Goal: Transaction & Acquisition: Purchase product/service

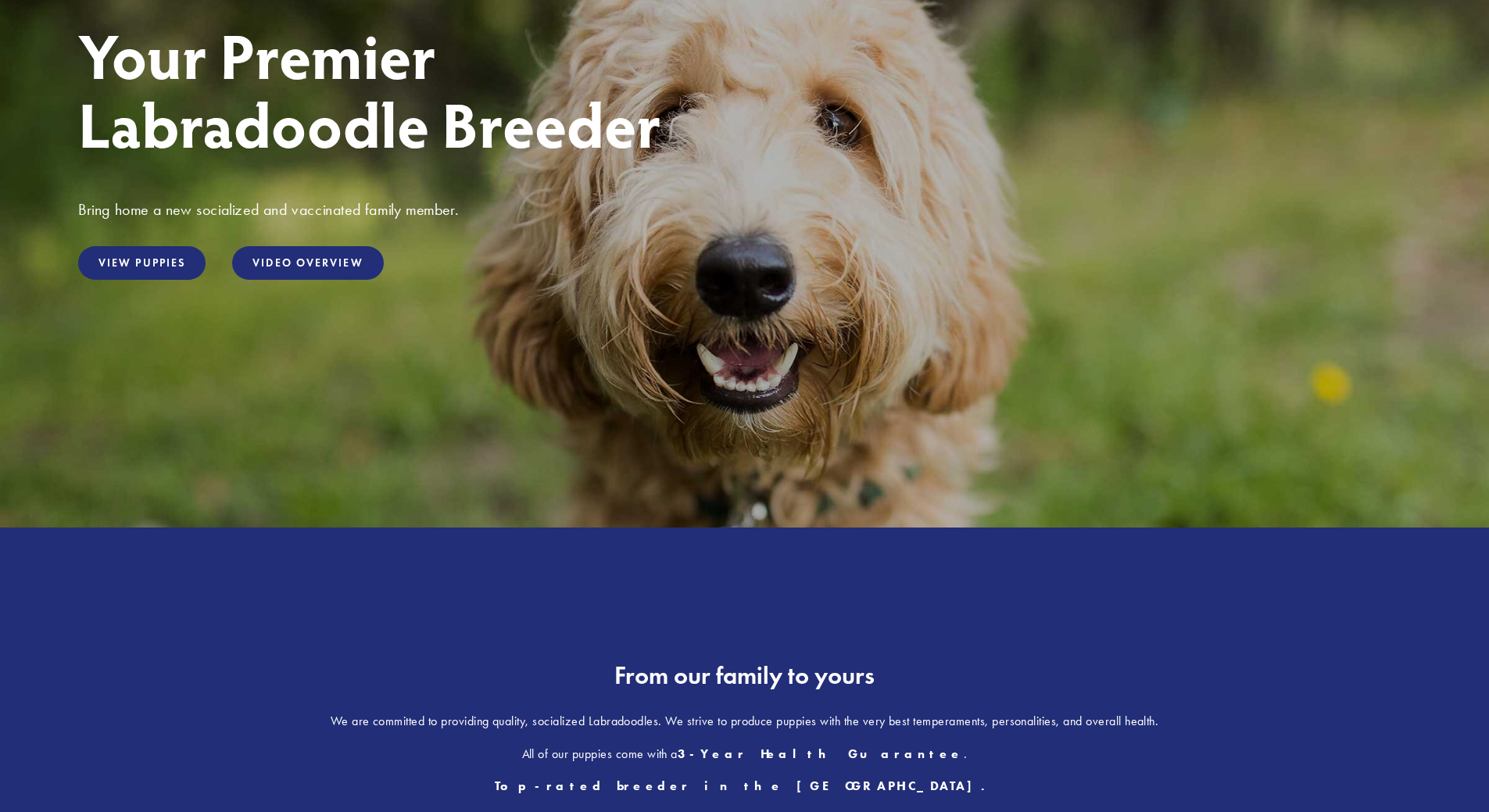
scroll to position [156, 0]
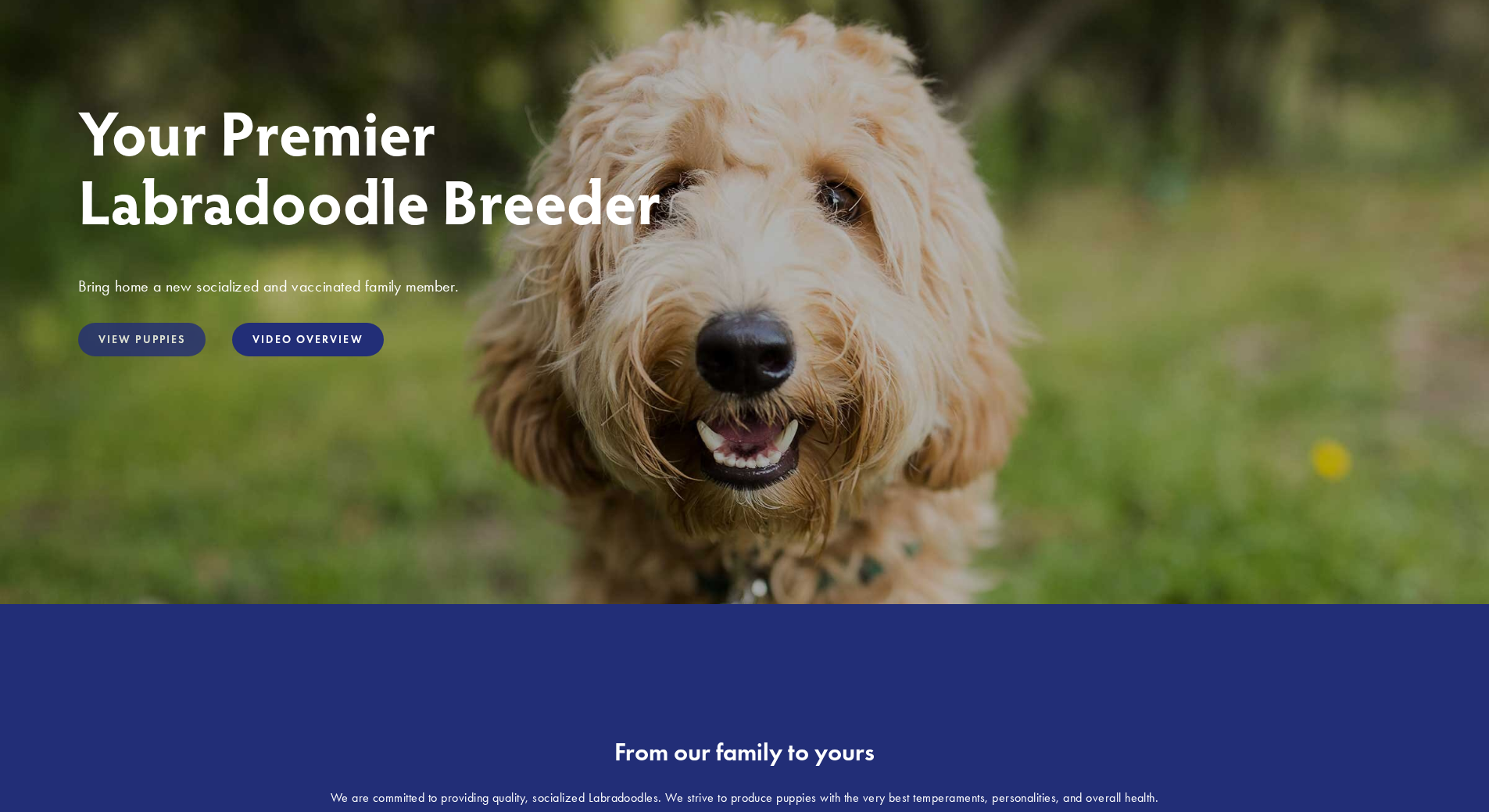
click at [134, 328] on link "View Puppies" at bounding box center [142, 339] width 127 height 33
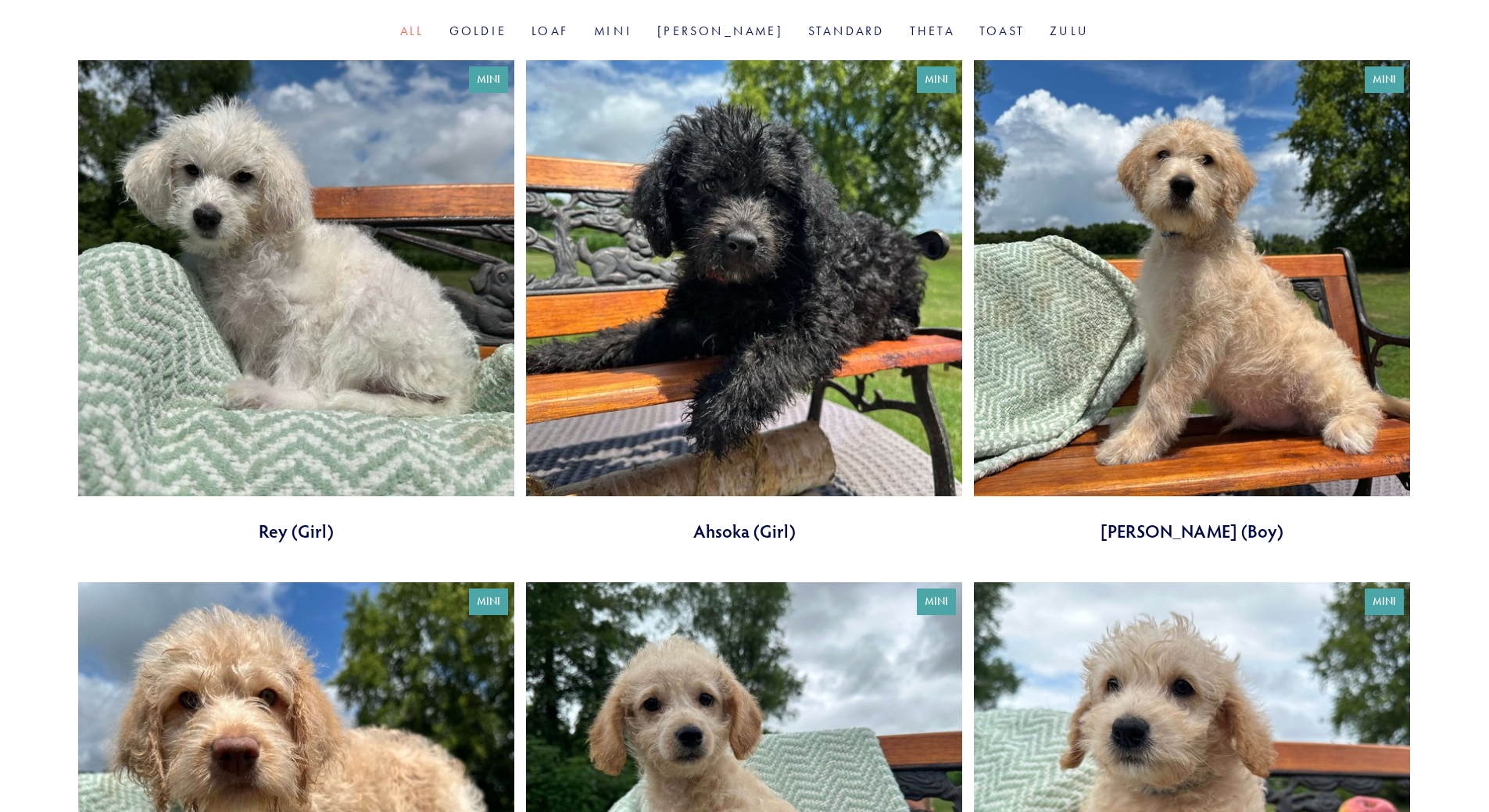
scroll to position [547, 0]
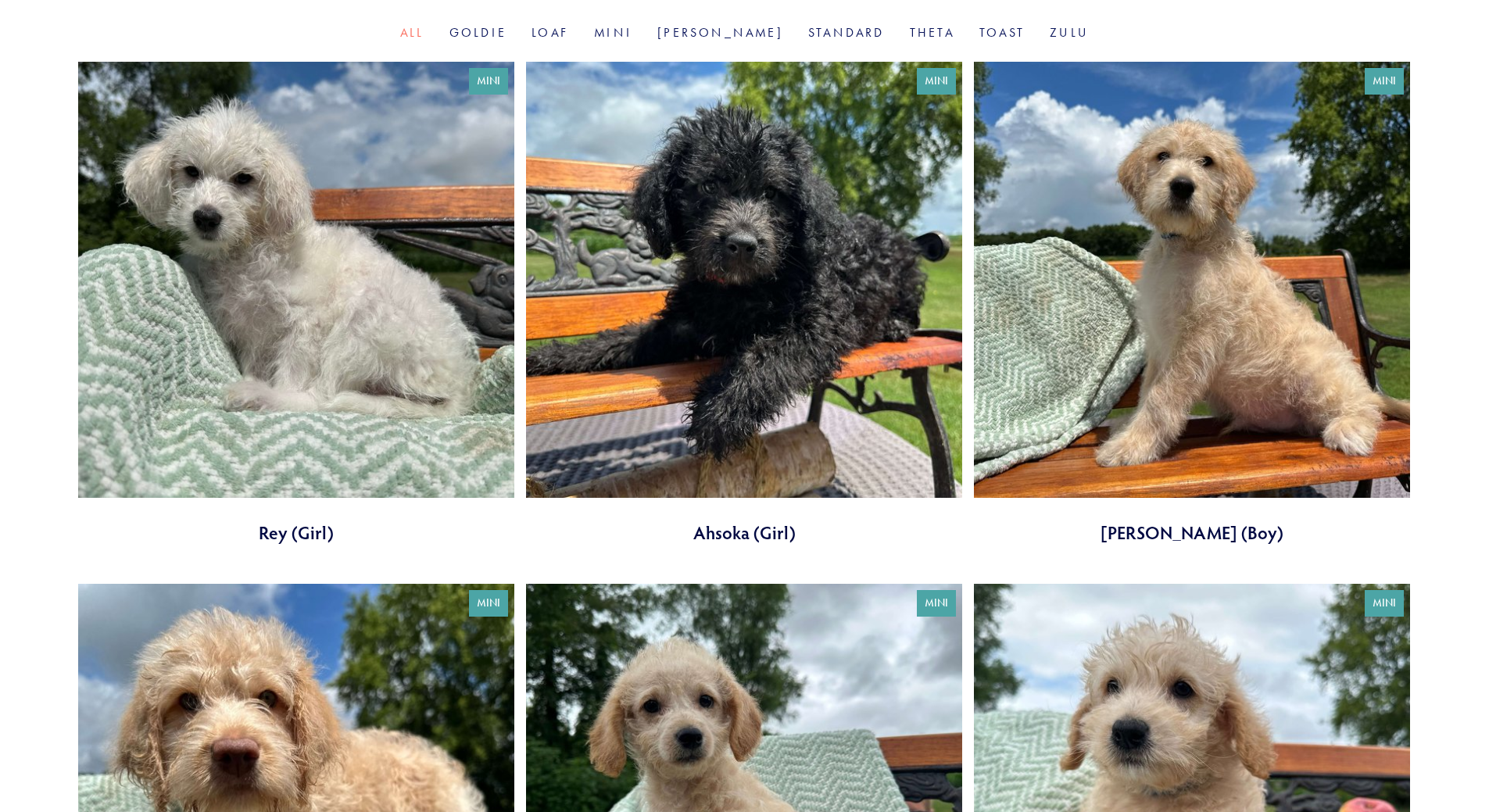
click at [1213, 397] on link at bounding box center [1192, 303] width 436 height 483
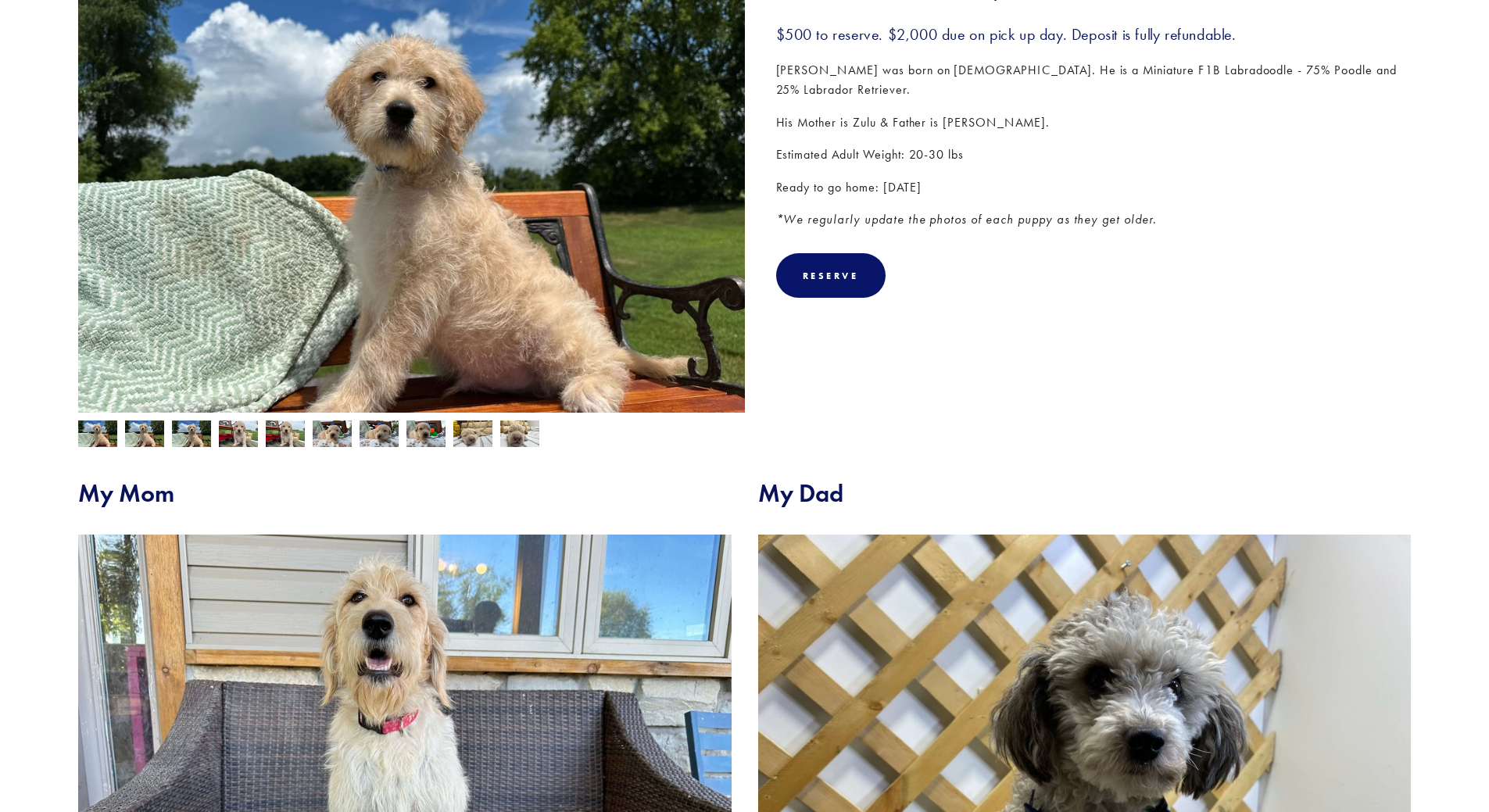
scroll to position [191, 0]
